Goal: Communication & Community: Answer question/provide support

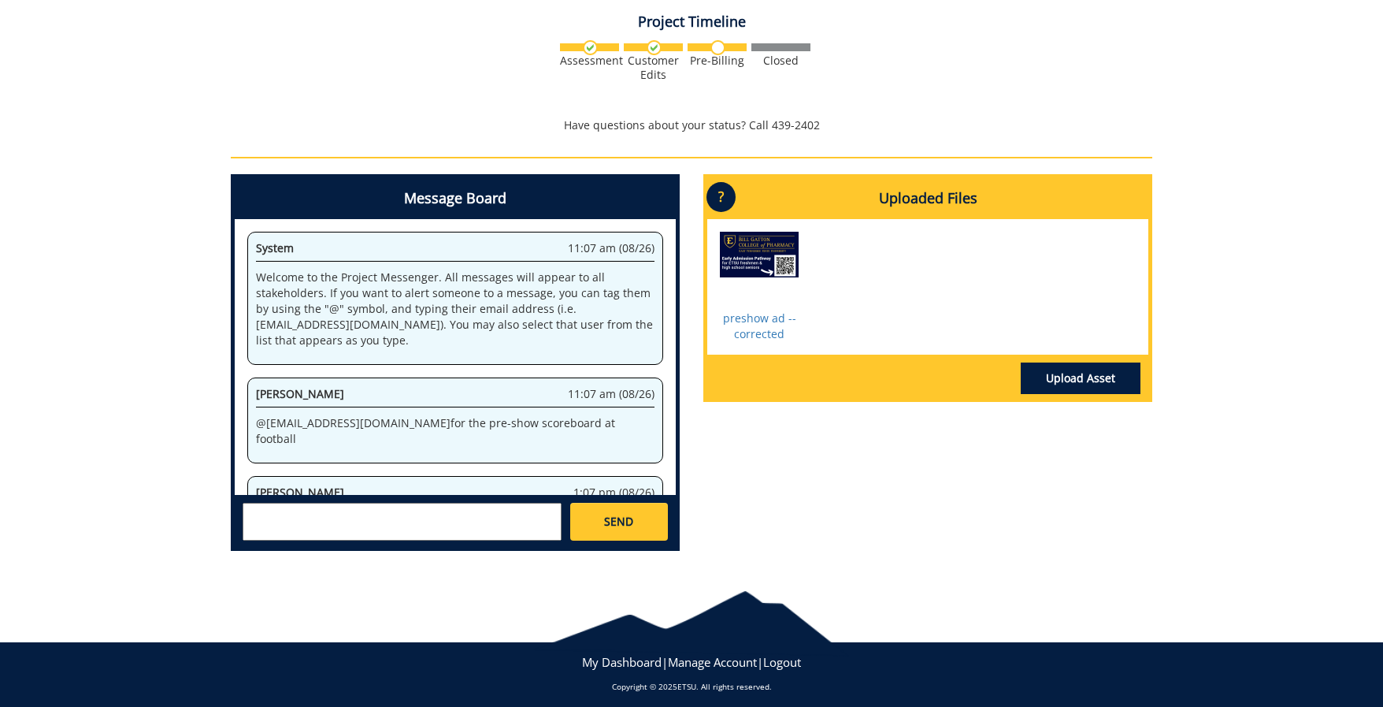
scroll to position [48, 0]
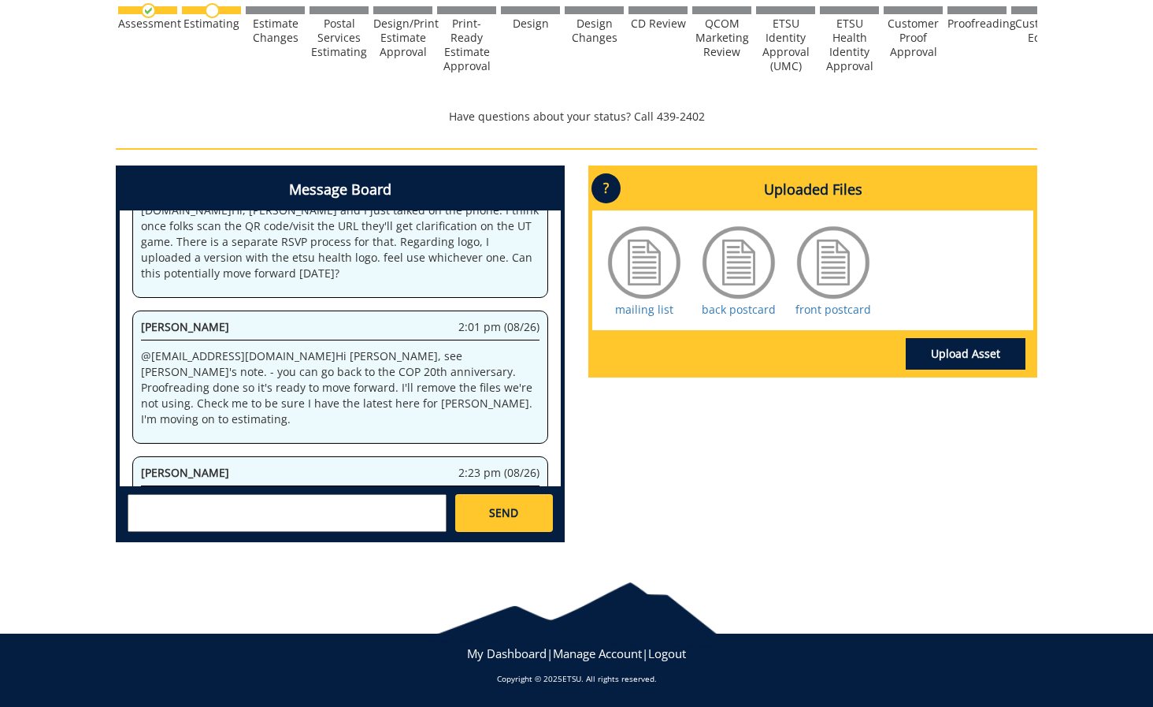
scroll to position [1214, 0]
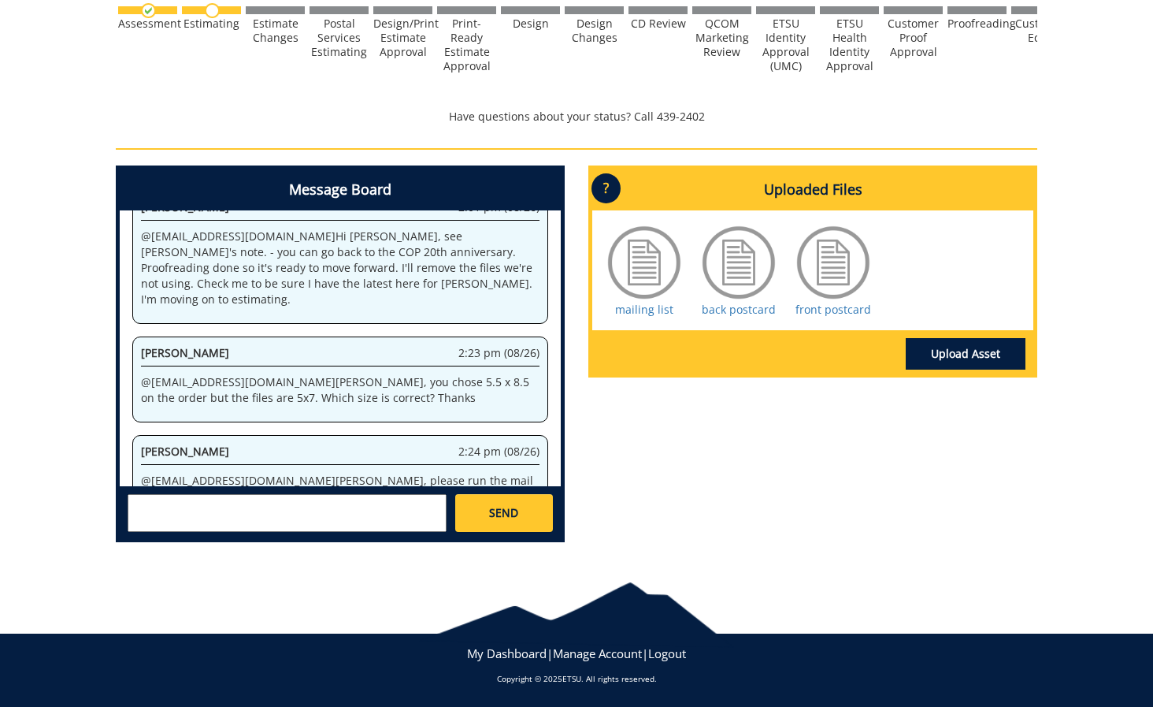
click at [394, 522] on textarea at bounding box center [287, 513] width 319 height 38
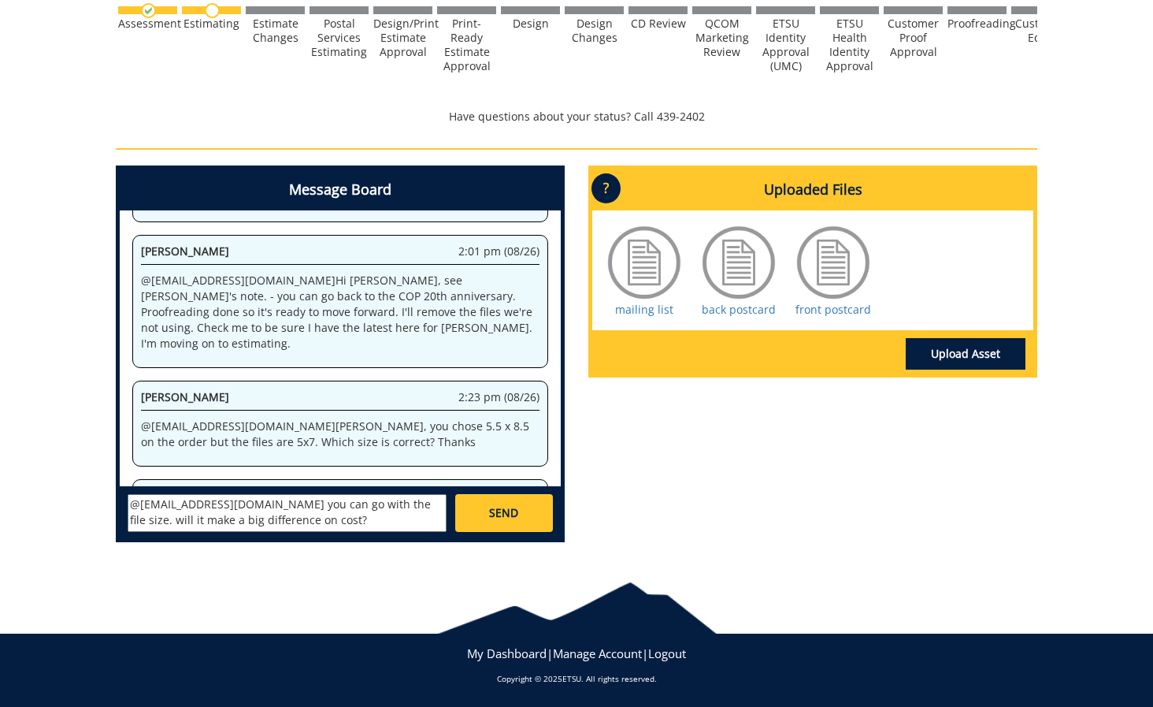
scroll to position [1034, 0]
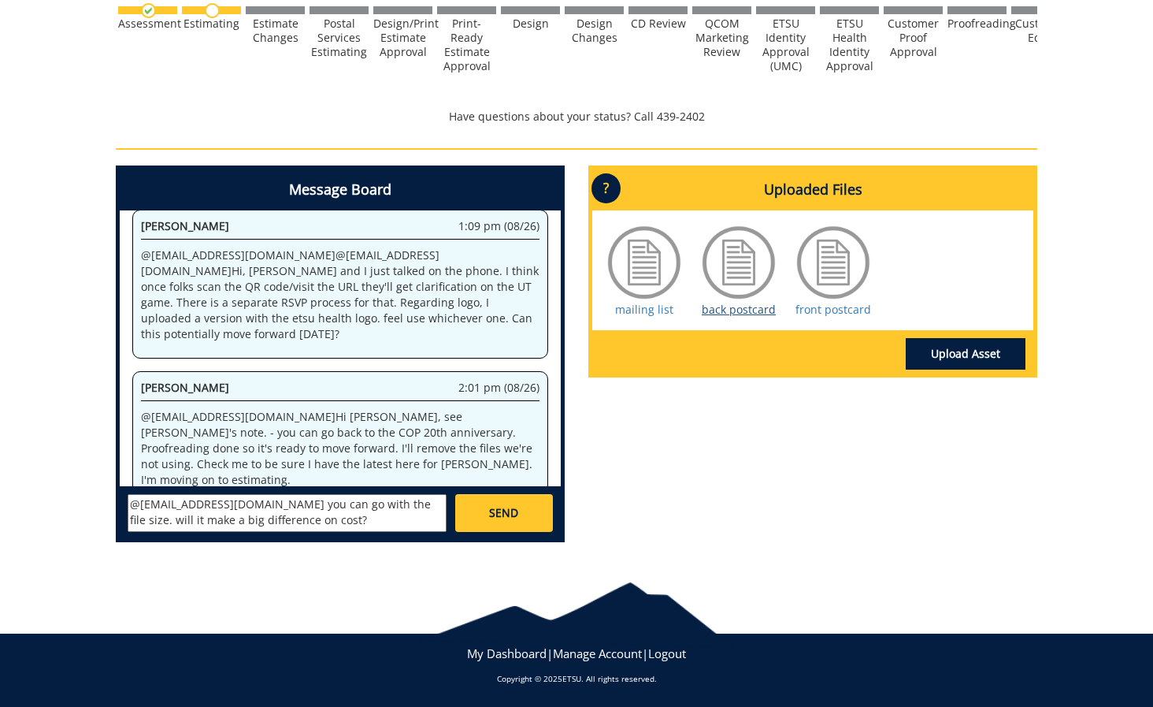
type textarea "@[EMAIL_ADDRESS][DOMAIN_NAME] you can go with the file size. will it make a big…"
click at [729, 312] on link "back postcard" at bounding box center [739, 309] width 74 height 15
click at [823, 306] on link "front postcard" at bounding box center [834, 309] width 76 height 15
click at [519, 516] on link "SEND" at bounding box center [504, 513] width 98 height 38
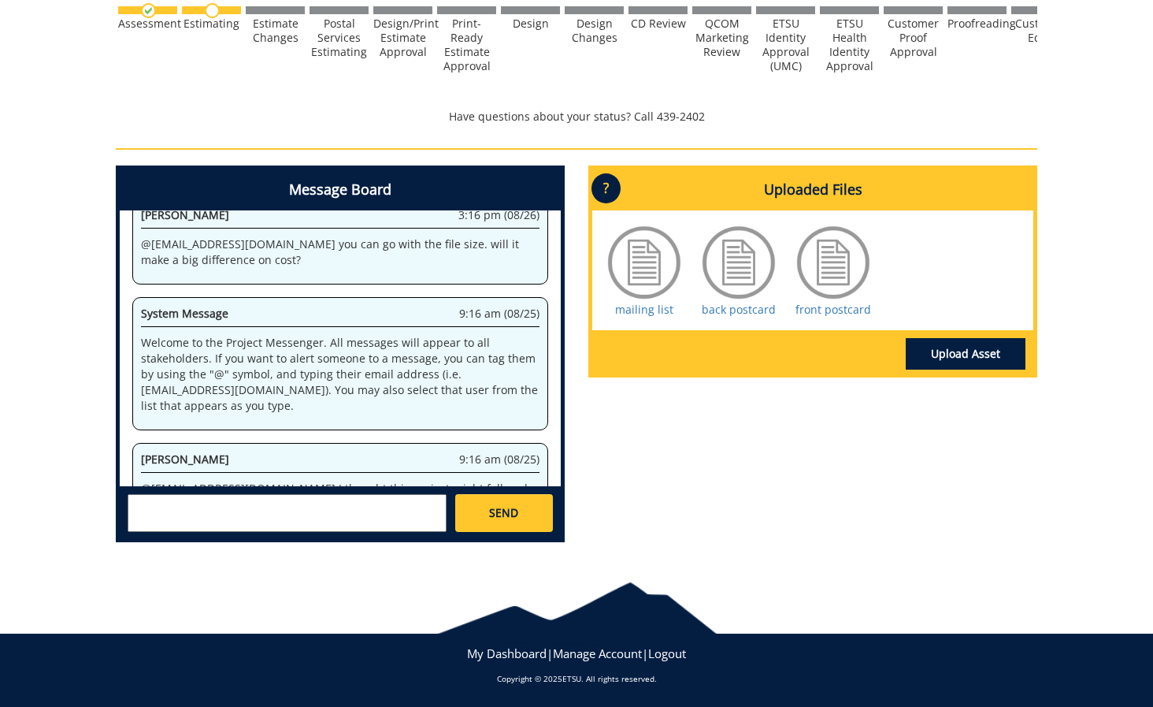
scroll to position [39125, 0]
